Goal: Contribute content: Add original content to the website for others to see

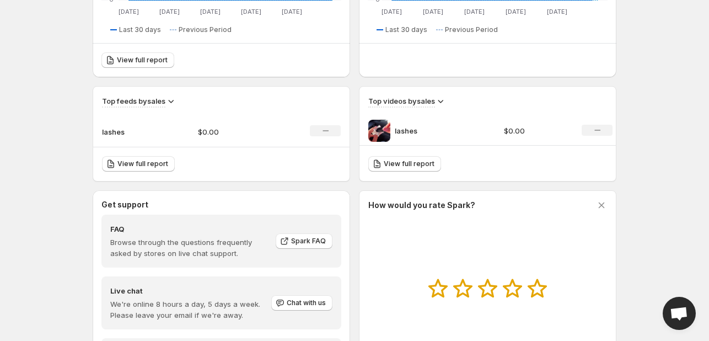
scroll to position [304, 0]
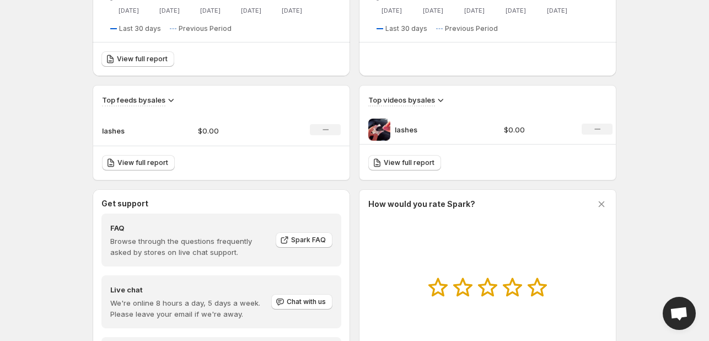
click at [598, 125] on icon "No change" at bounding box center [597, 129] width 6 height 9
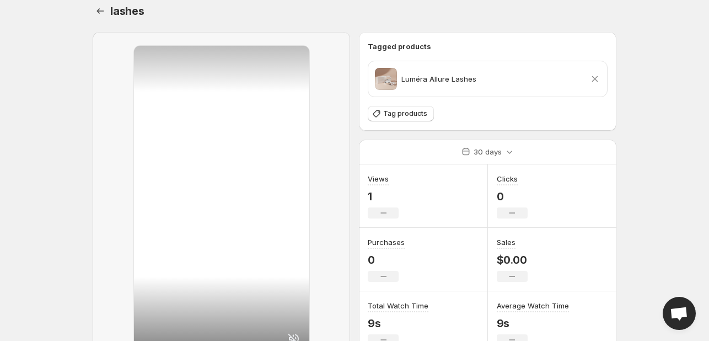
scroll to position [19, 0]
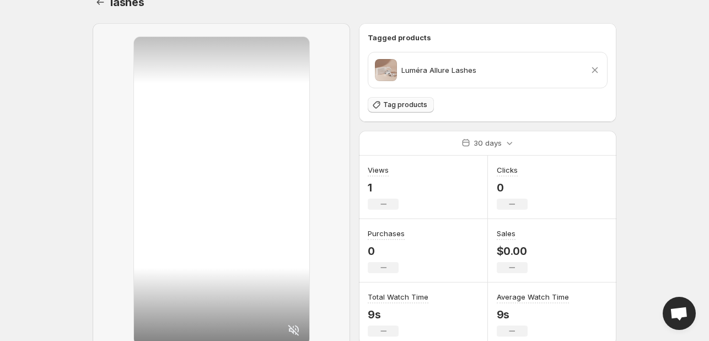
click at [409, 102] on span "Tag products" at bounding box center [405, 104] width 44 height 9
click at [95, 3] on icon "Settings" at bounding box center [100, 2] width 11 height 11
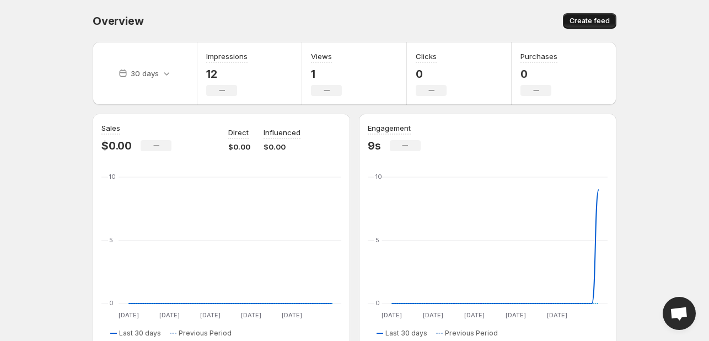
click at [588, 17] on span "Create feed" at bounding box center [590, 21] width 40 height 9
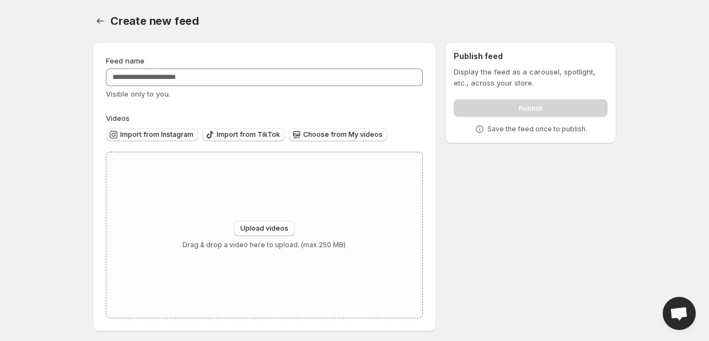
scroll to position [4, 0]
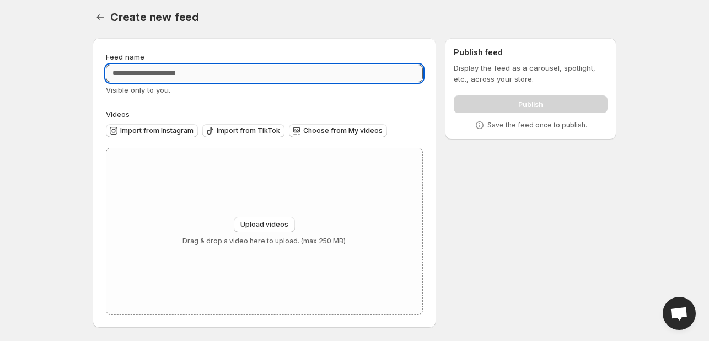
click at [236, 76] on input "Feed name" at bounding box center [264, 74] width 317 height 18
type input "******"
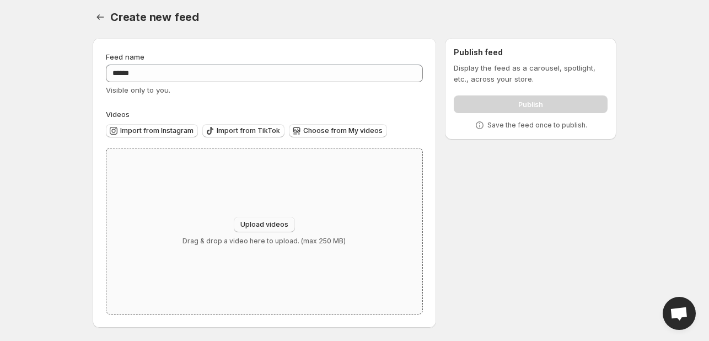
click at [269, 219] on button "Upload videos" at bounding box center [264, 224] width 61 height 15
type input "**********"
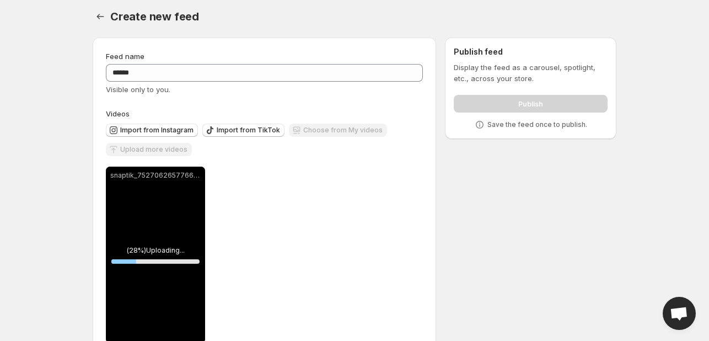
scroll to position [34, 0]
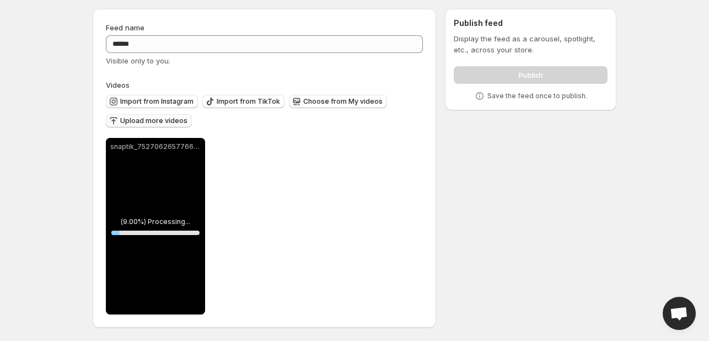
click at [158, 122] on span "Upload more videos" at bounding box center [153, 120] width 67 height 9
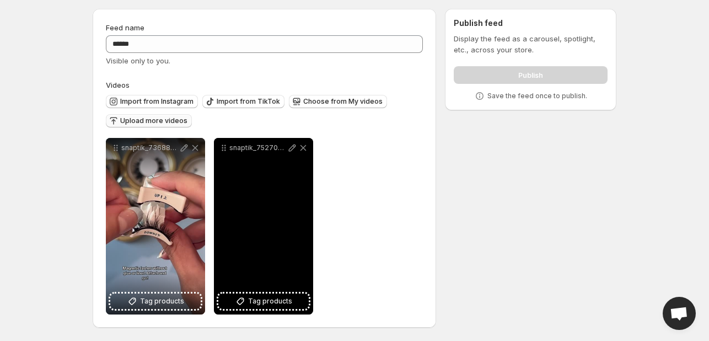
scroll to position [0, 0]
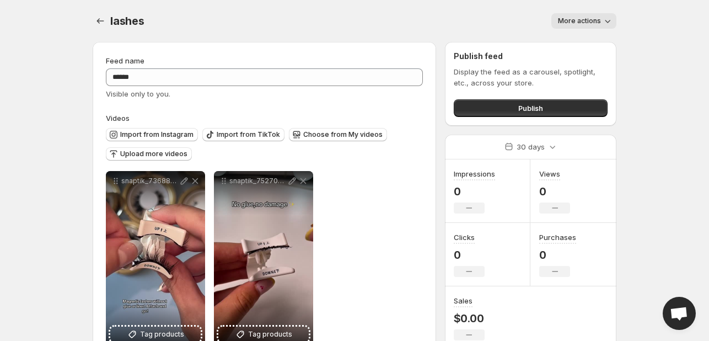
scroll to position [34, 0]
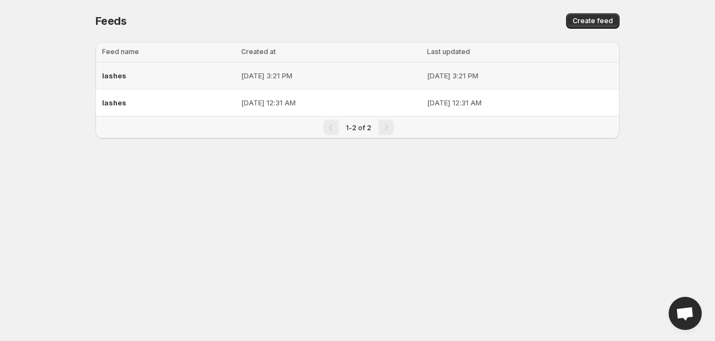
click at [269, 81] on td "[DATE] 3:21 PM" at bounding box center [331, 75] width 186 height 27
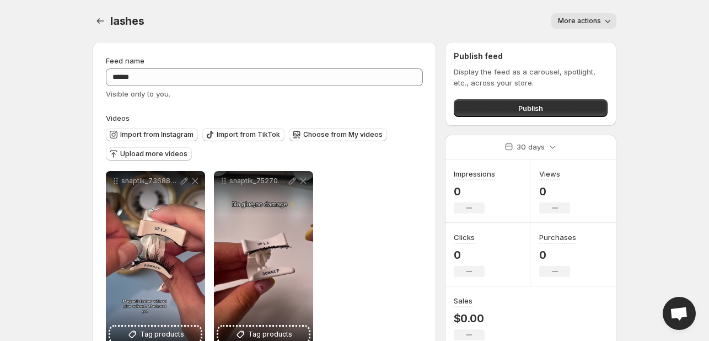
click at [591, 26] on button "More actions" at bounding box center [583, 20] width 65 height 15
click at [527, 115] on button "Publish" at bounding box center [531, 108] width 154 height 18
click at [66, 140] on body "**********" at bounding box center [354, 170] width 709 height 341
